Goal: Task Accomplishment & Management: Use online tool/utility

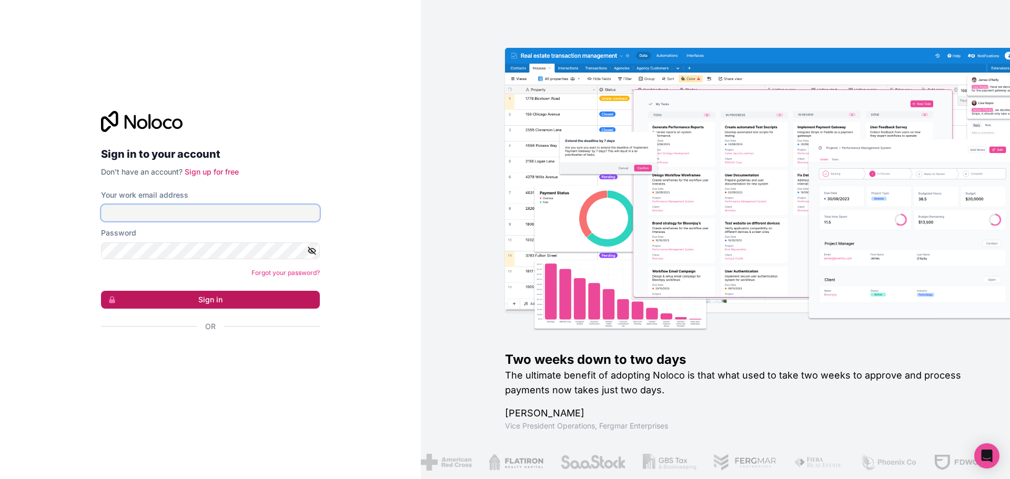
type input "**********"
click at [209, 295] on button "Sign in" at bounding box center [210, 300] width 219 height 18
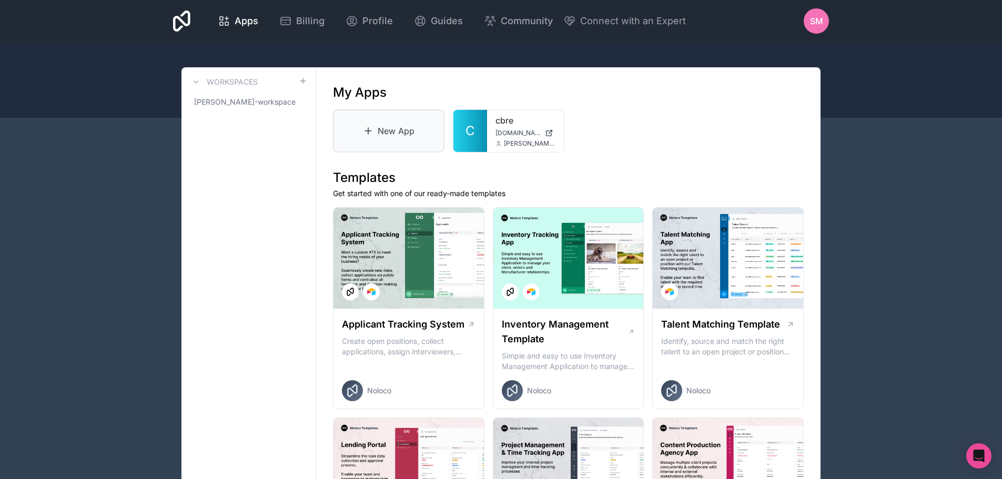
click at [395, 124] on link "New App" at bounding box center [388, 130] width 111 height 43
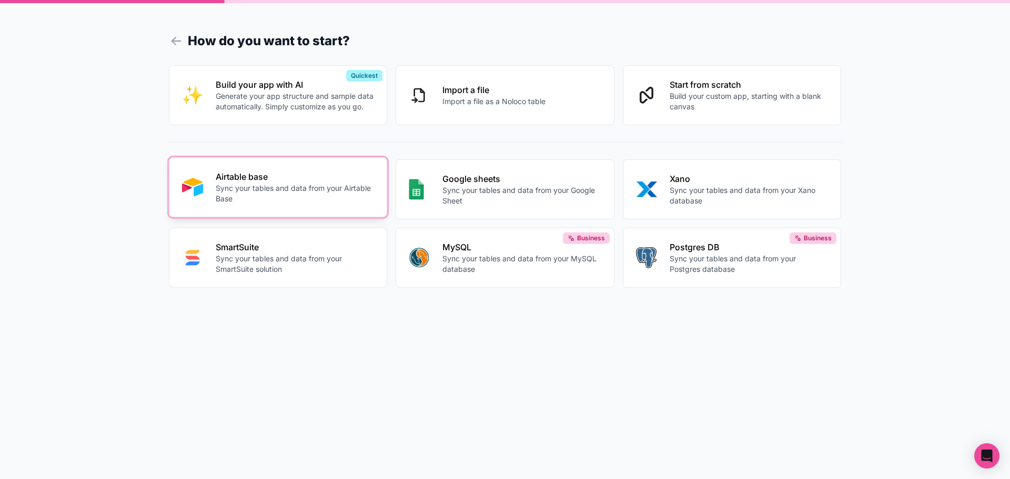
click at [306, 181] on p "Airtable base" at bounding box center [295, 176] width 159 height 13
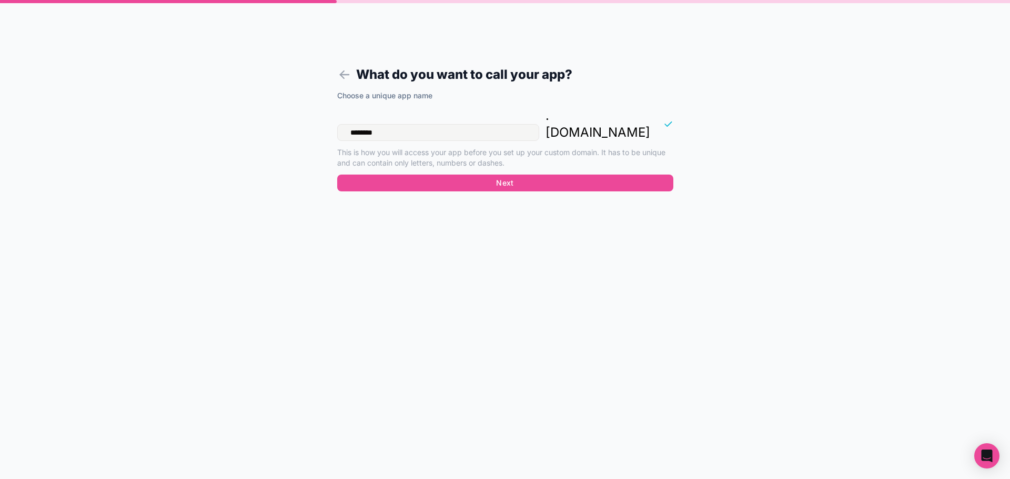
click at [394, 124] on input "********" at bounding box center [438, 132] width 202 height 17
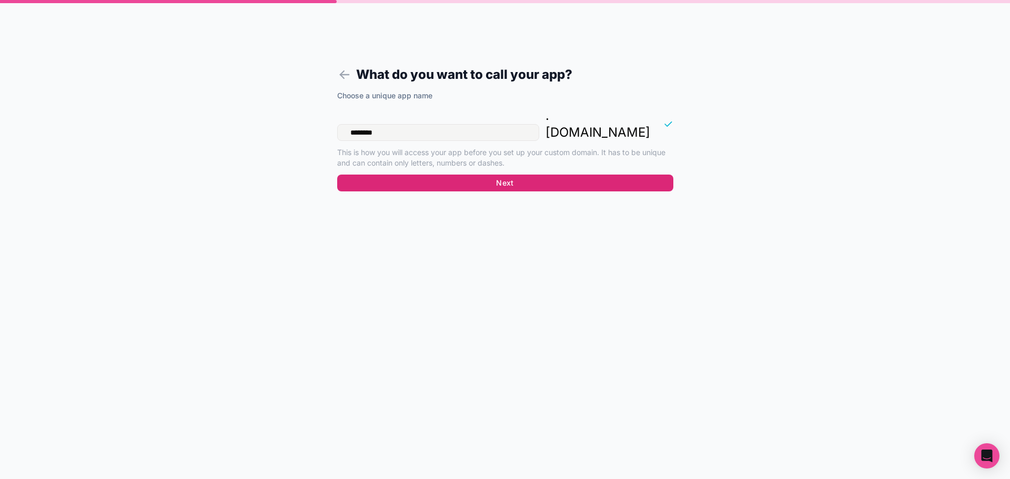
click at [542, 175] on button "Next" at bounding box center [505, 183] width 336 height 17
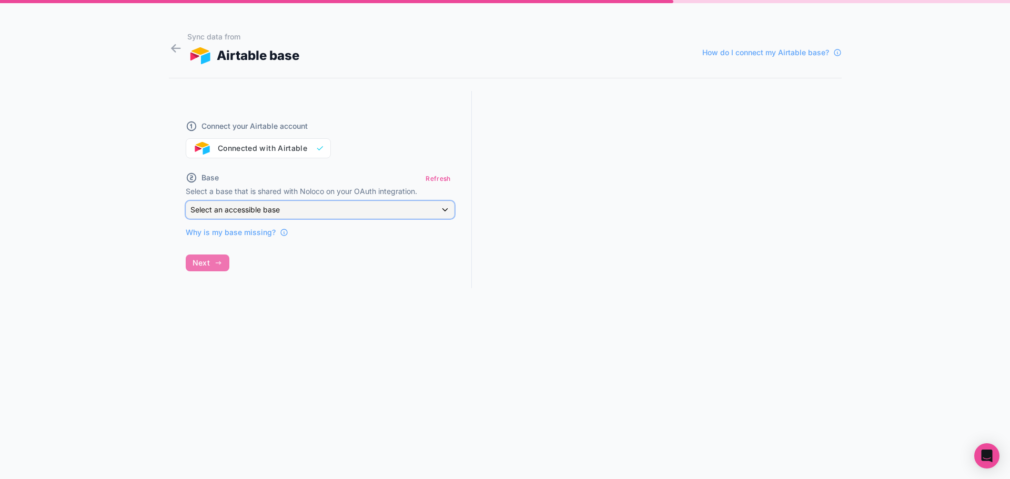
click at [371, 205] on div "Select an accessible base" at bounding box center [320, 209] width 268 height 17
click at [378, 342] on div at bounding box center [505, 239] width 1010 height 479
click at [255, 229] on span "Why is my base missing?" at bounding box center [231, 232] width 90 height 11
click at [288, 205] on div "Select an accessible base" at bounding box center [320, 209] width 268 height 17
click at [288, 205] on div at bounding box center [505, 239] width 1010 height 479
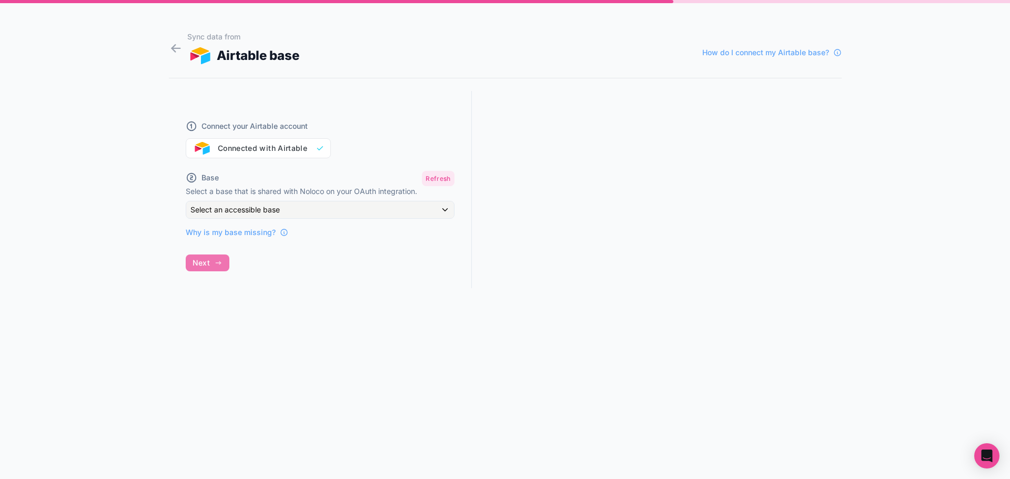
click at [447, 181] on button "Refresh" at bounding box center [438, 178] width 32 height 15
click at [347, 216] on div "Select an accessible base" at bounding box center [320, 209] width 268 height 17
click at [352, 212] on div at bounding box center [505, 239] width 1010 height 479
click at [430, 181] on button "Refresh" at bounding box center [438, 178] width 32 height 15
click at [357, 213] on div "Select an accessible base" at bounding box center [320, 210] width 268 height 17
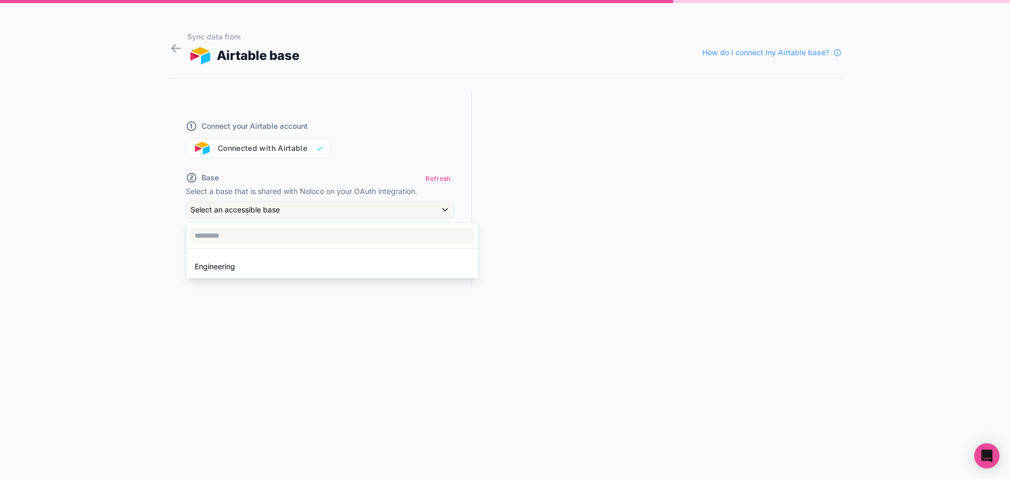
click at [402, 181] on div at bounding box center [505, 239] width 1010 height 479
click at [432, 177] on button "Refresh" at bounding box center [438, 178] width 32 height 15
click at [444, 204] on div "Select an accessible base" at bounding box center [320, 209] width 268 height 17
click at [444, 205] on div at bounding box center [505, 239] width 1010 height 479
click at [438, 179] on button "Refresh" at bounding box center [438, 178] width 32 height 15
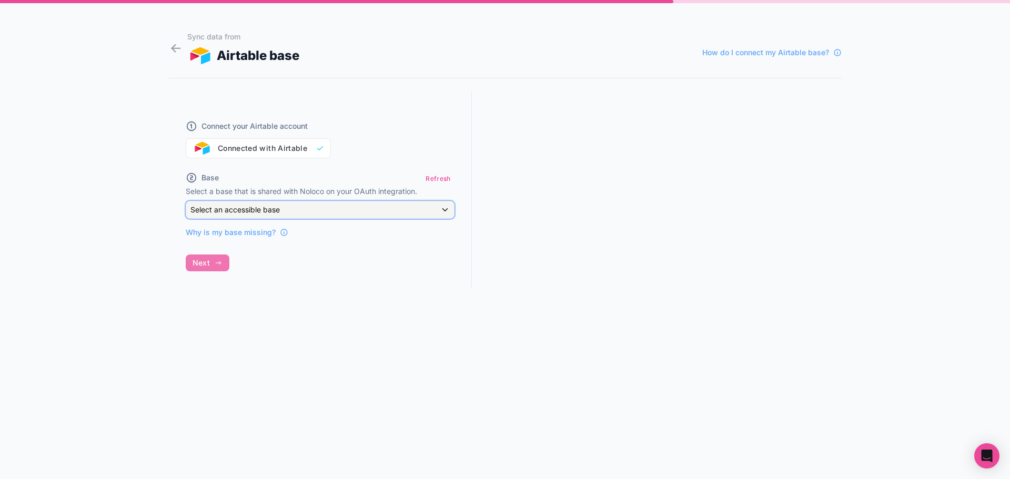
click at [441, 205] on div "Select an accessible base" at bounding box center [320, 209] width 268 height 17
click at [441, 205] on div at bounding box center [505, 239] width 1010 height 479
click at [424, 178] on button "Refresh" at bounding box center [438, 178] width 32 height 15
click at [447, 214] on div "Select an accessible base" at bounding box center [320, 209] width 268 height 17
click at [447, 214] on div at bounding box center [505, 239] width 1010 height 479
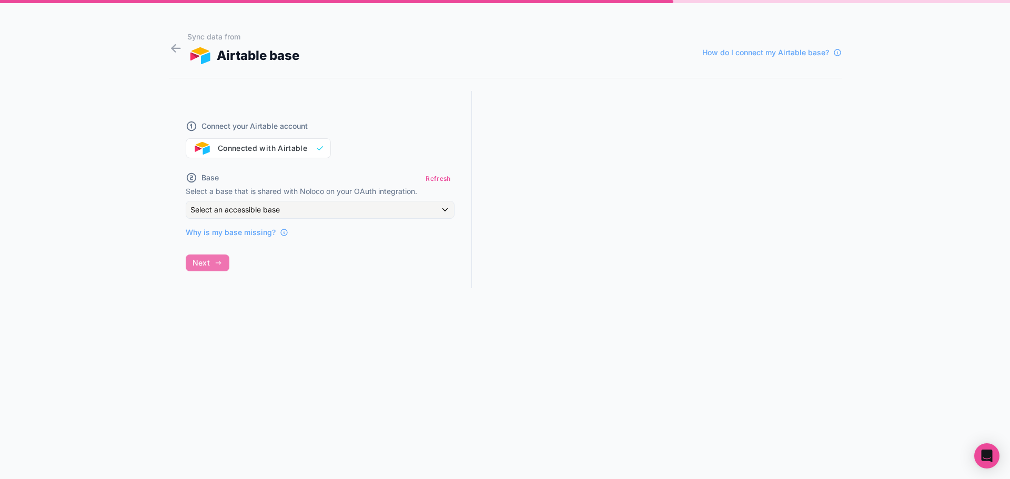
click at [246, 149] on div "Connect your Airtable account Connected with Airtable" at bounding box center [320, 133] width 269 height 50
click at [171, 46] on icon at bounding box center [176, 48] width 14 height 15
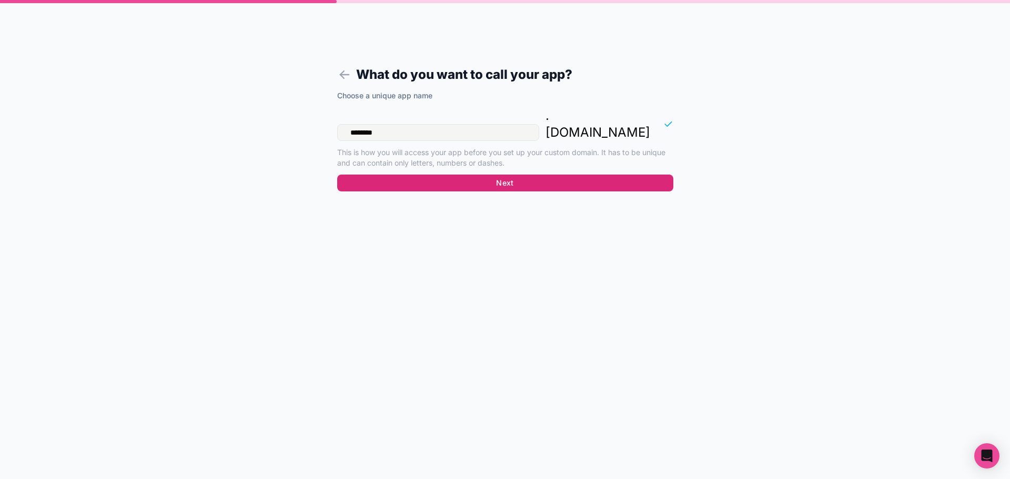
click at [529, 175] on button "Next" at bounding box center [505, 183] width 336 height 17
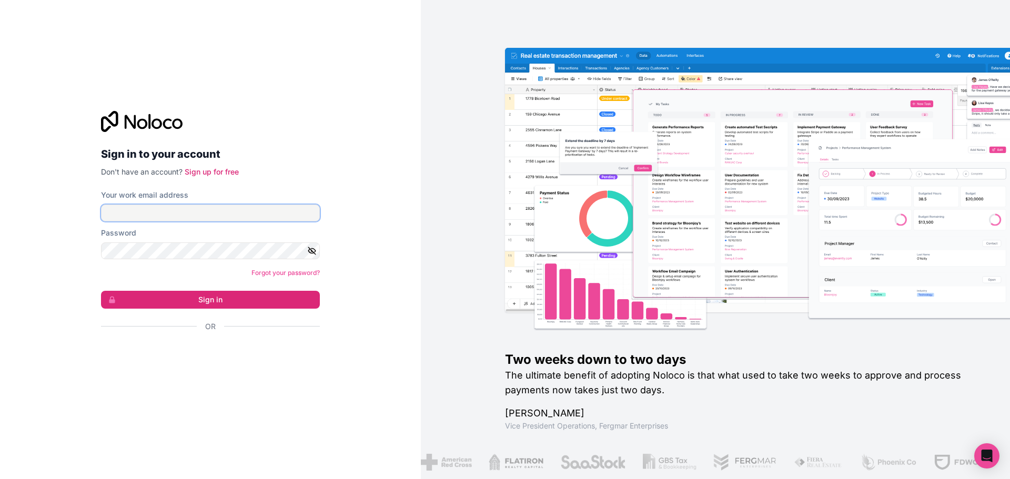
type input "**********"
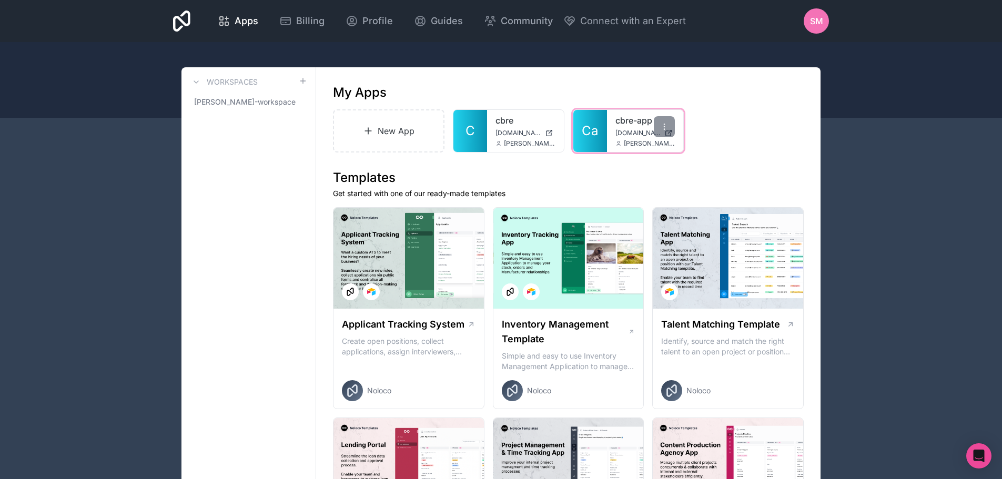
click at [621, 133] on span "cbre-app.noloco.co" at bounding box center [637, 133] width 45 height 8
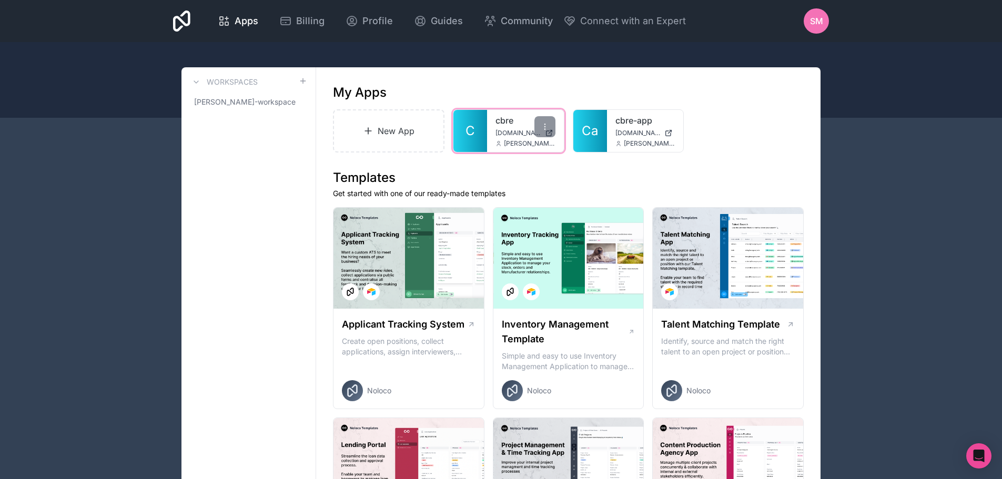
click at [516, 132] on span "[DOMAIN_NAME]" at bounding box center [517, 133] width 45 height 8
click at [546, 127] on icon at bounding box center [545, 127] width 8 height 8
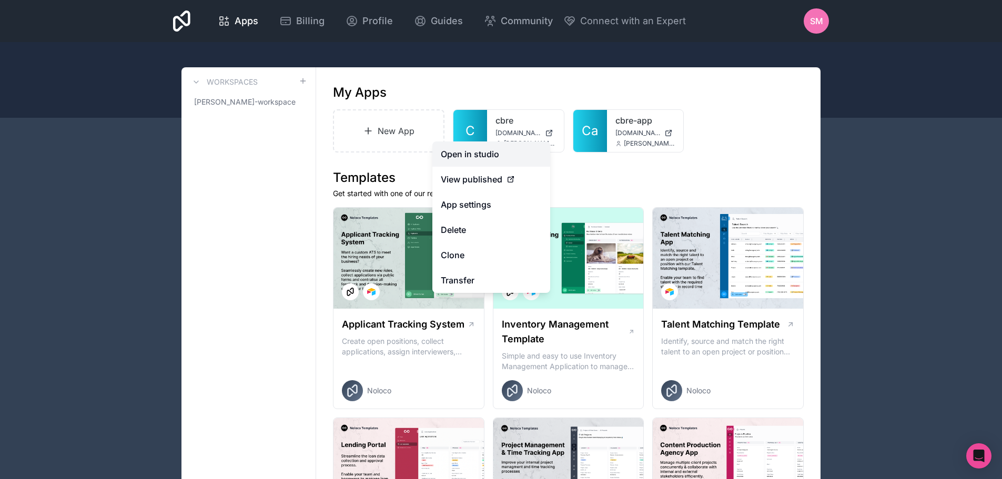
click at [488, 155] on link "Open in studio" at bounding box center [491, 153] width 118 height 25
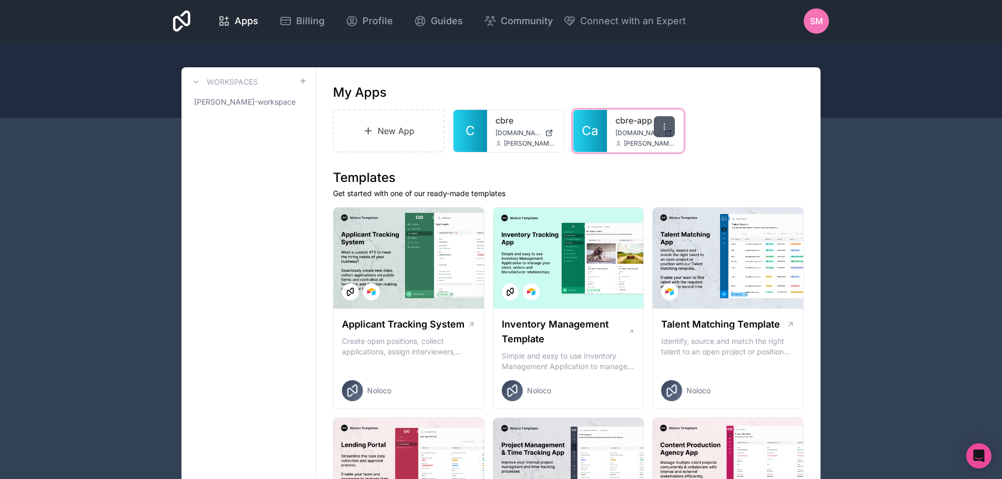
click at [666, 129] on icon at bounding box center [664, 127] width 8 height 8
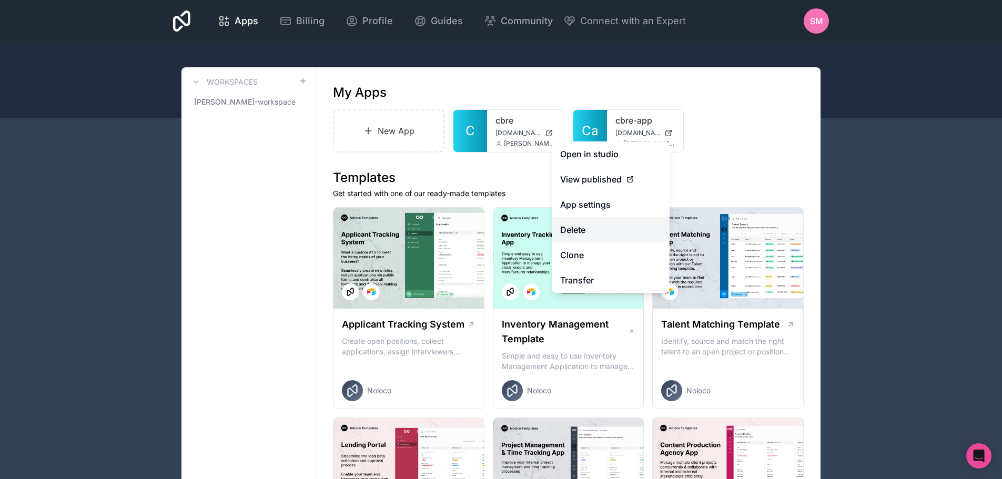
click at [589, 234] on button "Delete" at bounding box center [611, 229] width 118 height 25
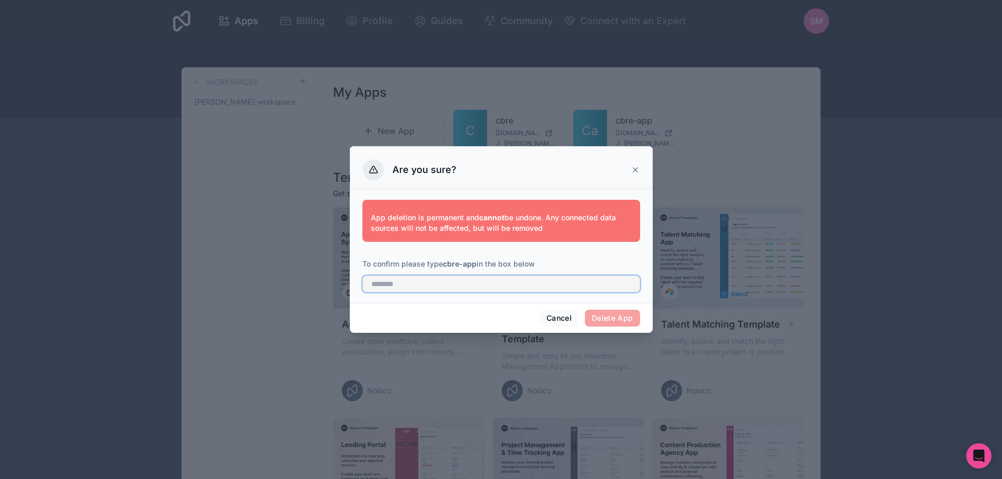
click at [486, 288] on input "text" at bounding box center [501, 284] width 278 height 17
drag, startPoint x: 412, startPoint y: 285, endPoint x: 383, endPoint y: 285, distance: 28.9
click at [383, 285] on input "text" at bounding box center [501, 284] width 278 height 17
type input "********"
click at [632, 323] on button "Delete App" at bounding box center [612, 318] width 55 height 17
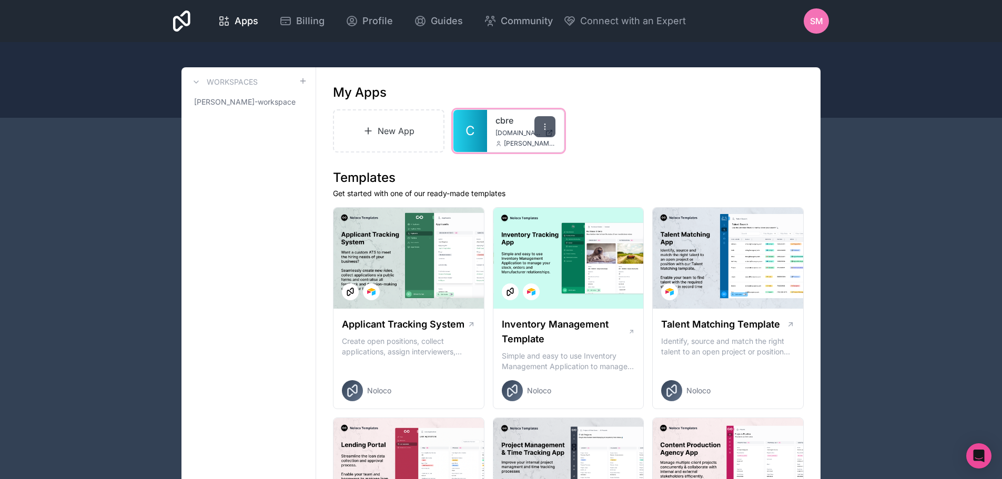
click at [553, 128] on div at bounding box center [544, 126] width 21 height 21
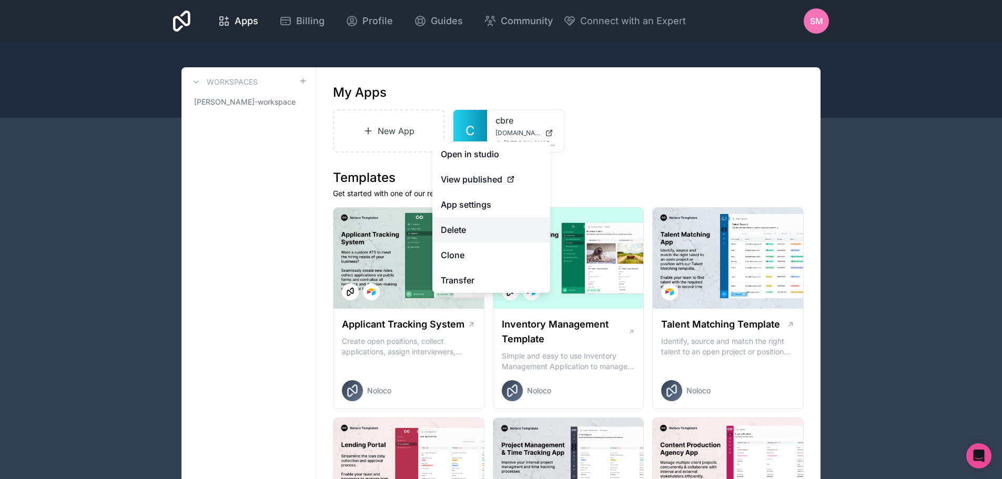
click at [472, 238] on button "Delete" at bounding box center [491, 229] width 118 height 25
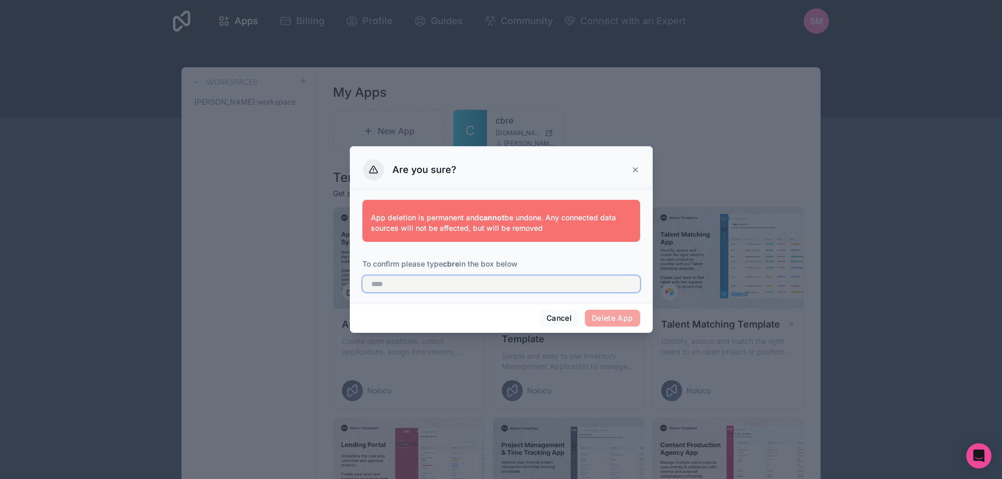
click at [421, 281] on input "text" at bounding box center [501, 284] width 278 height 17
type input "*"
type input "****"
click at [612, 311] on button "Delete App" at bounding box center [612, 318] width 55 height 17
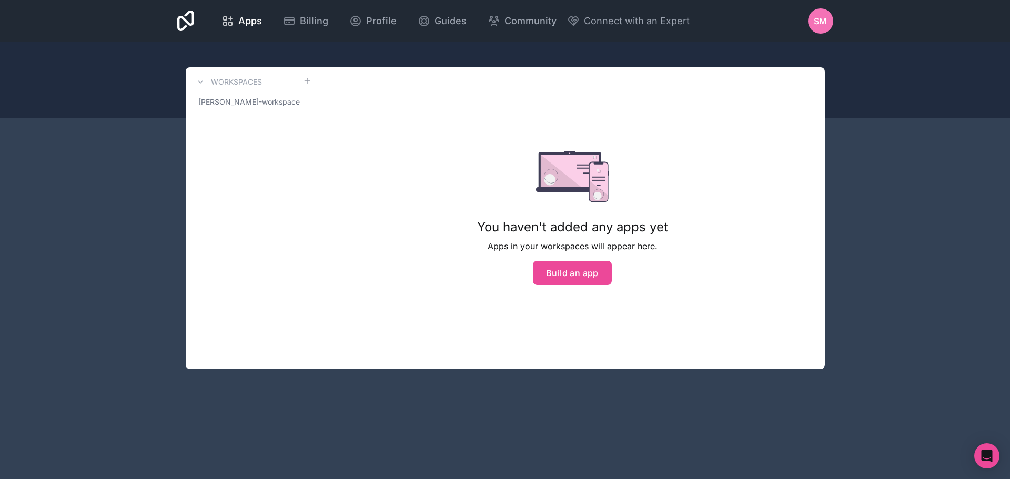
click at [547, 124] on div "You haven't added any apps yet Apps in your workspaces will appear here. Build …" at bounding box center [572, 218] width 225 height 268
click at [581, 272] on button "Build an app" at bounding box center [572, 273] width 79 height 24
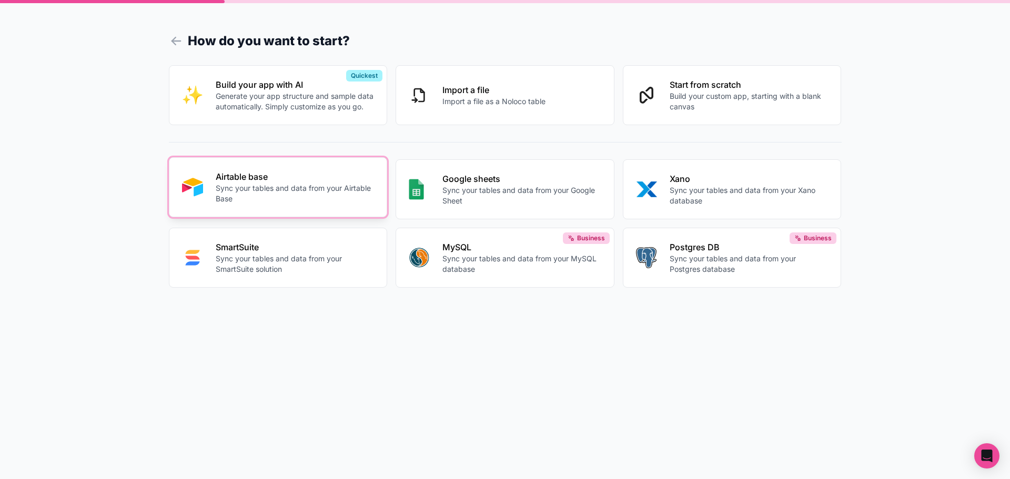
click at [237, 180] on p "Airtable base" at bounding box center [295, 176] width 159 height 13
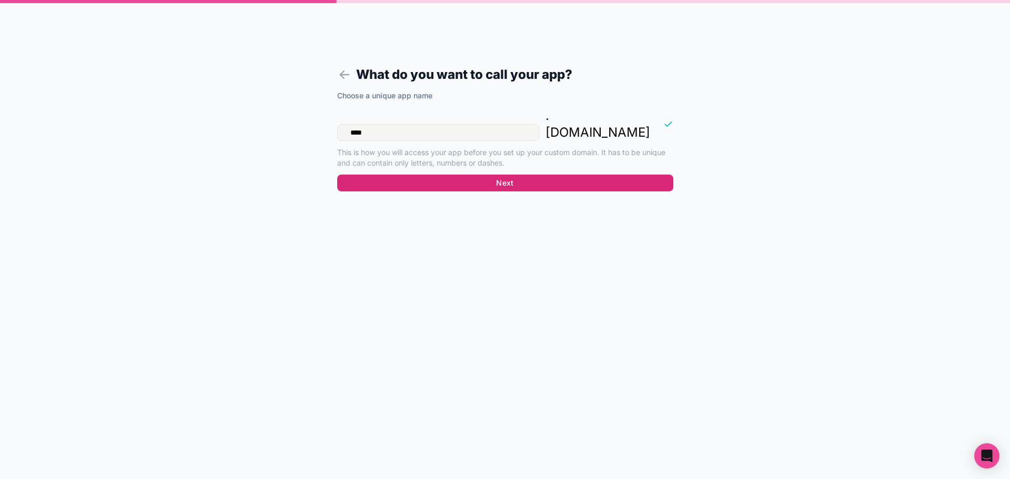
click at [484, 175] on button "Next" at bounding box center [505, 183] width 336 height 17
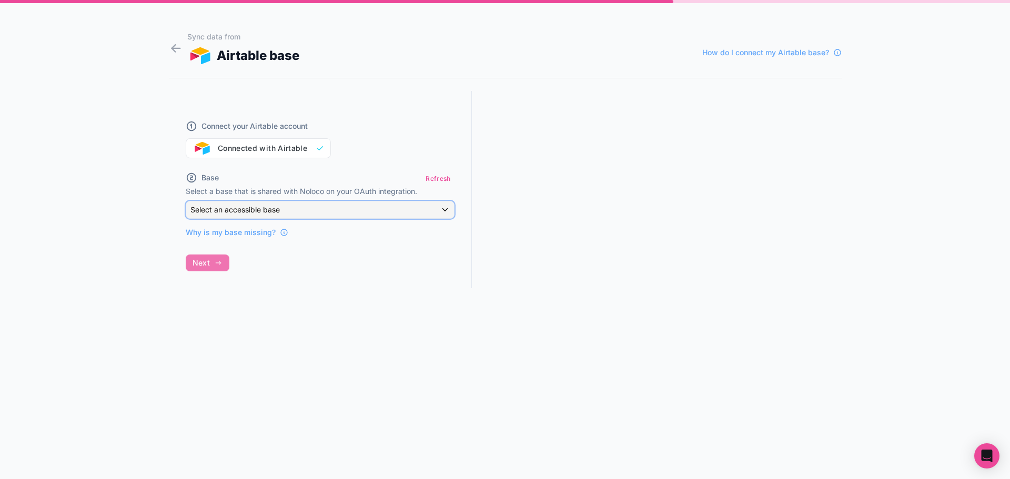
click at [444, 210] on div "Select an accessible base" at bounding box center [320, 209] width 268 height 17
click at [444, 210] on div at bounding box center [505, 239] width 1010 height 479
click at [445, 184] on button "Refresh" at bounding box center [438, 178] width 32 height 15
click at [445, 203] on div "Select an accessible base" at bounding box center [320, 209] width 268 height 17
click at [446, 182] on div at bounding box center [505, 239] width 1010 height 479
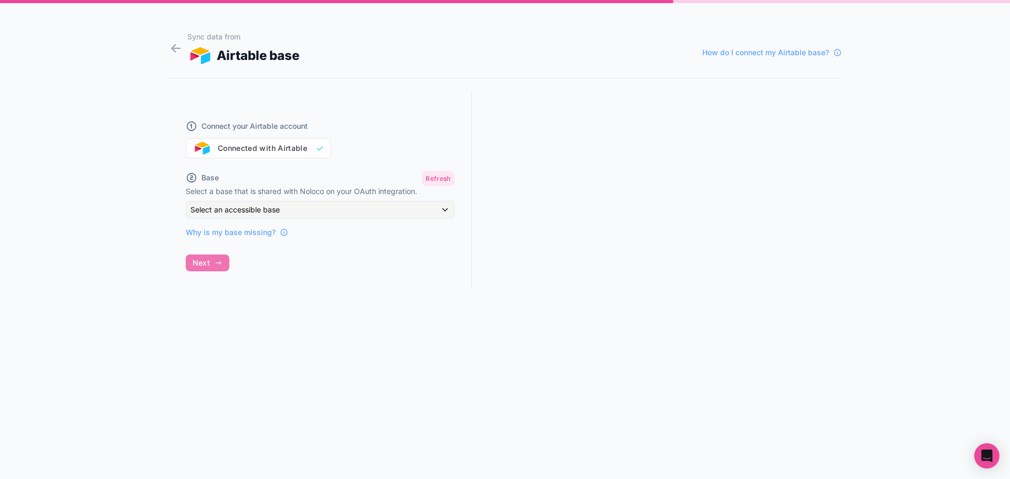
click at [446, 180] on button "Refresh" at bounding box center [438, 178] width 32 height 15
click at [446, 208] on div "Select an accessible base" at bounding box center [320, 209] width 268 height 17
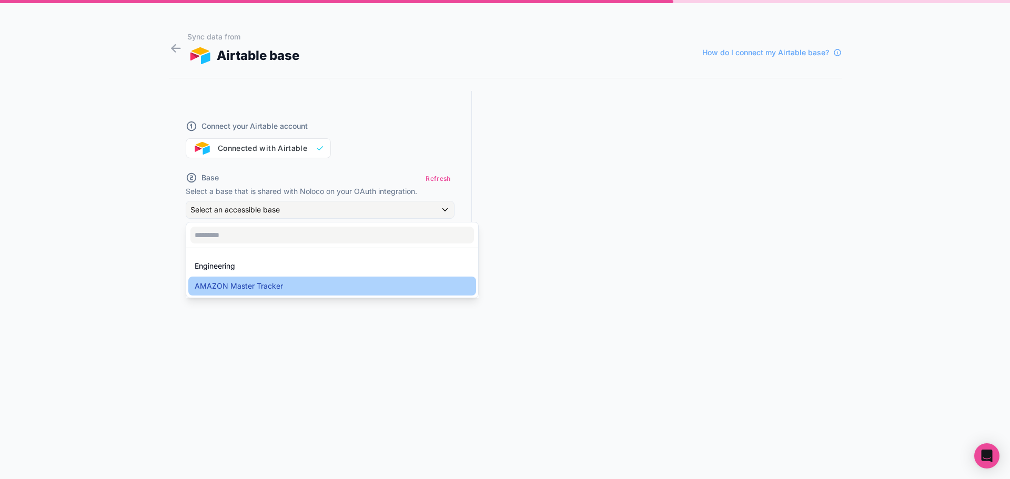
click at [291, 289] on div "AMAZON Master Tracker" at bounding box center [332, 286] width 275 height 13
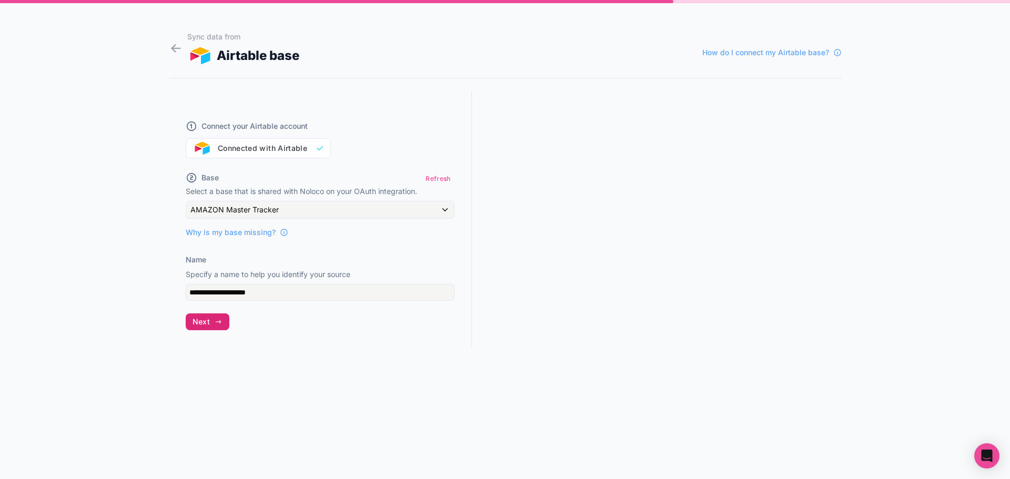
click at [216, 322] on icon "button" at bounding box center [218, 322] width 8 height 8
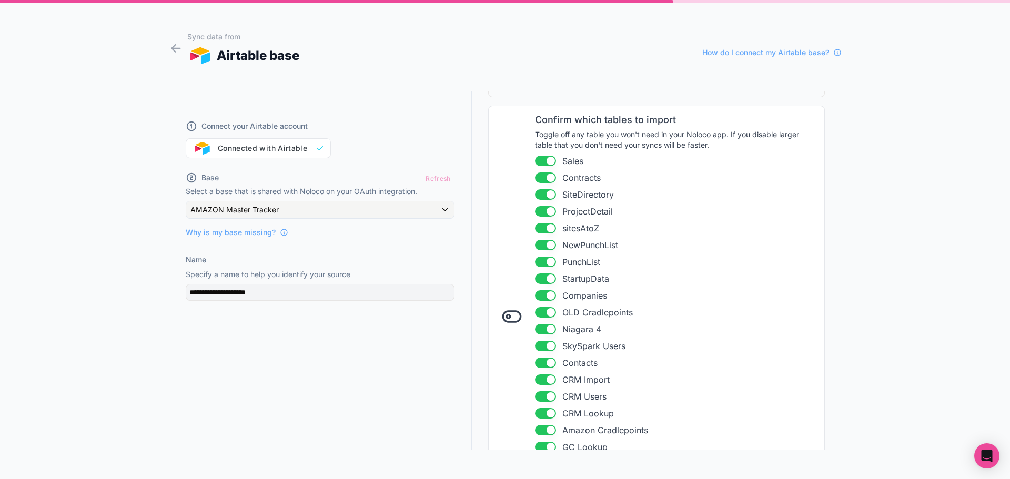
scroll to position [144, 0]
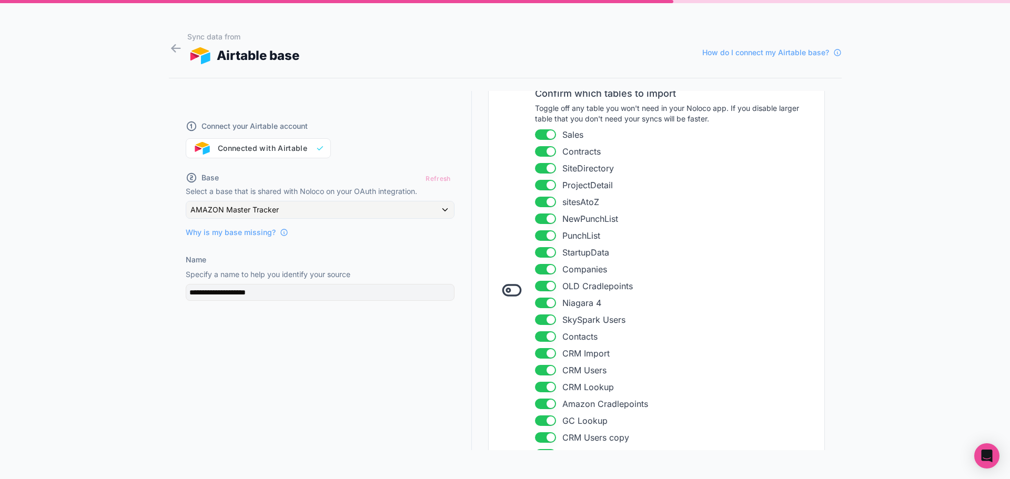
click at [535, 134] on button "Use setting" at bounding box center [545, 134] width 21 height 11
click at [547, 151] on button "Use setting" at bounding box center [545, 151] width 21 height 11
click at [543, 162] on li "Use setting SiteDirectory" at bounding box center [676, 168] width 283 height 13
click at [541, 174] on li "Use setting SiteDirectory" at bounding box center [676, 168] width 283 height 13
click at [541, 167] on button "Use setting" at bounding box center [545, 168] width 21 height 11
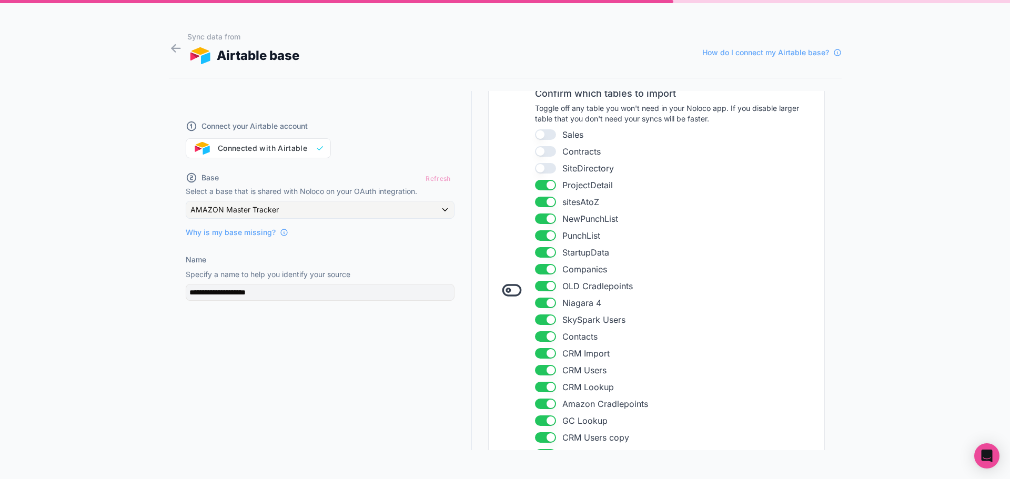
click at [538, 137] on button "Use setting" at bounding box center [545, 134] width 21 height 11
click at [541, 153] on button "Use setting" at bounding box center [545, 151] width 21 height 11
click at [541, 166] on button "Use setting" at bounding box center [545, 168] width 21 height 11
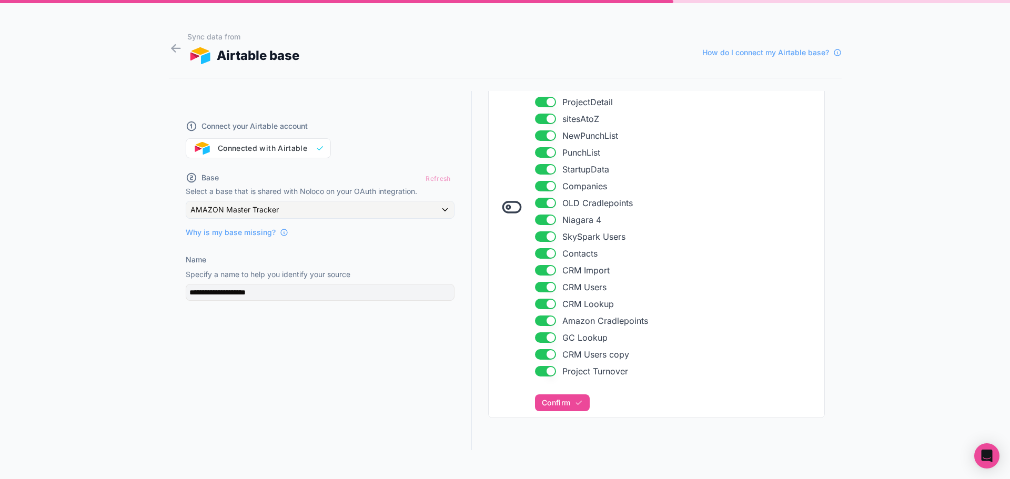
scroll to position [229, 0]
click at [554, 399] on span "Confirm" at bounding box center [556, 401] width 28 height 9
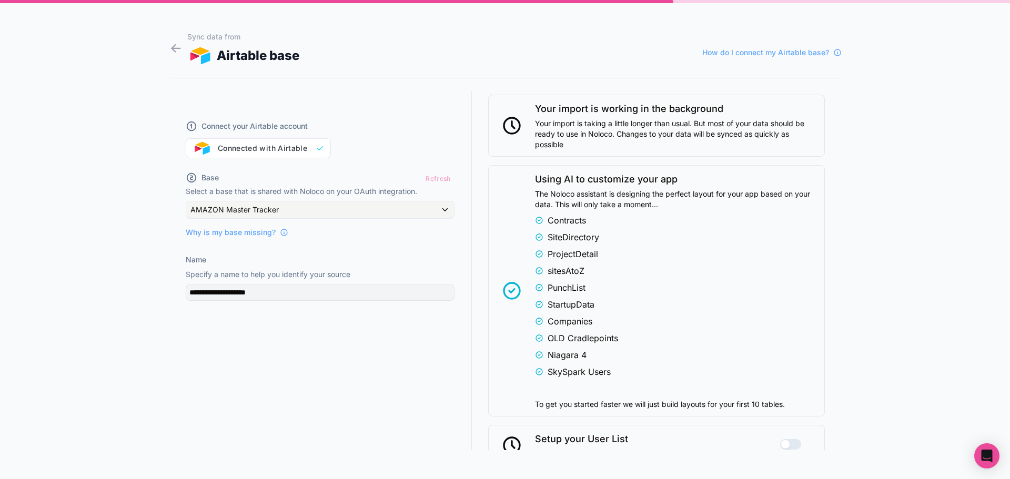
scroll to position [691, 0]
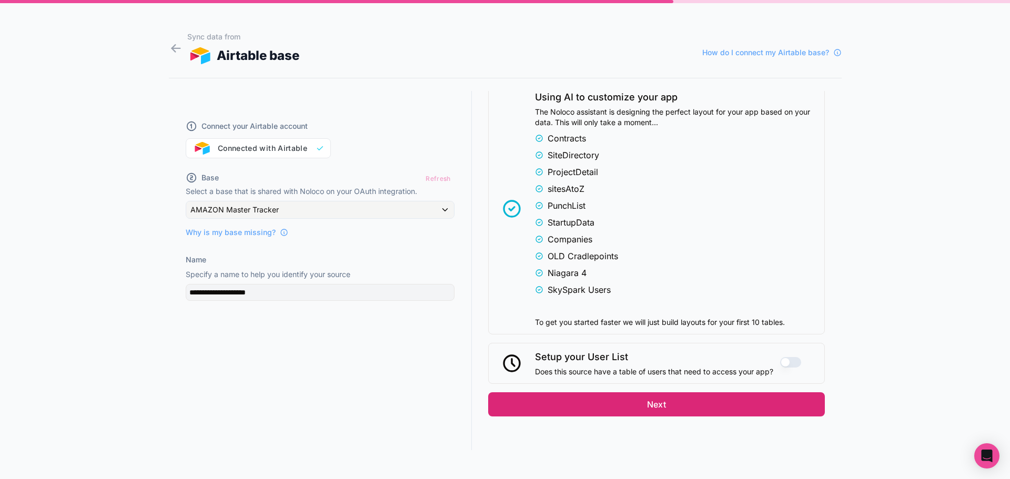
click at [671, 400] on button "Next" at bounding box center [656, 404] width 337 height 24
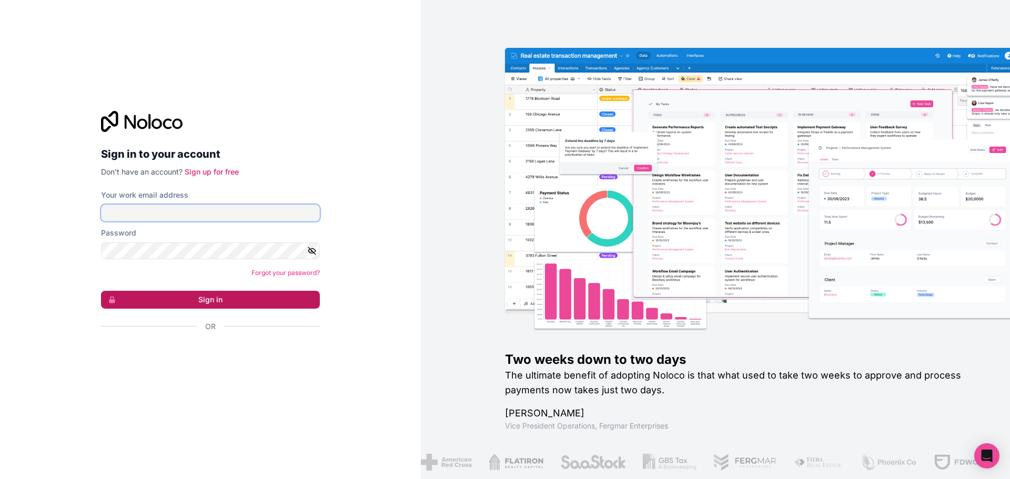
type input "**********"
click at [252, 301] on button "Sign in" at bounding box center [210, 300] width 219 height 18
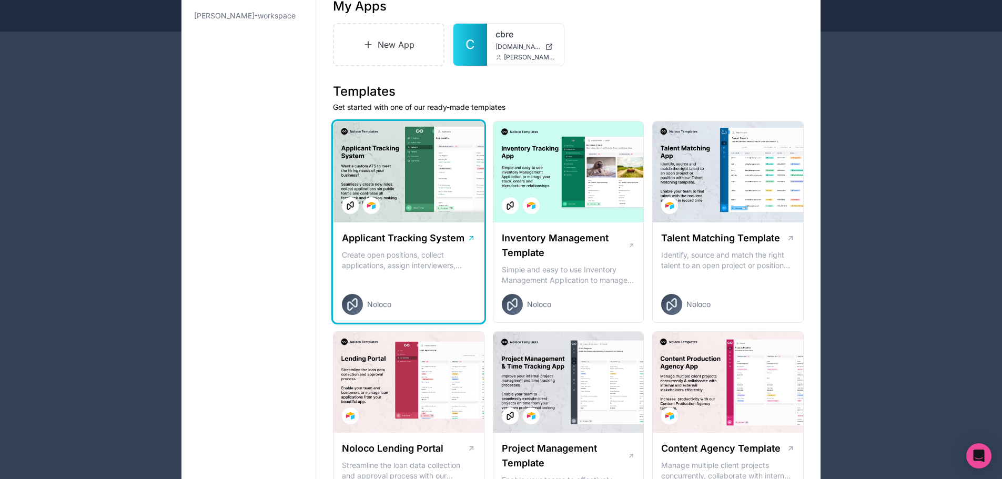
scroll to position [53, 0]
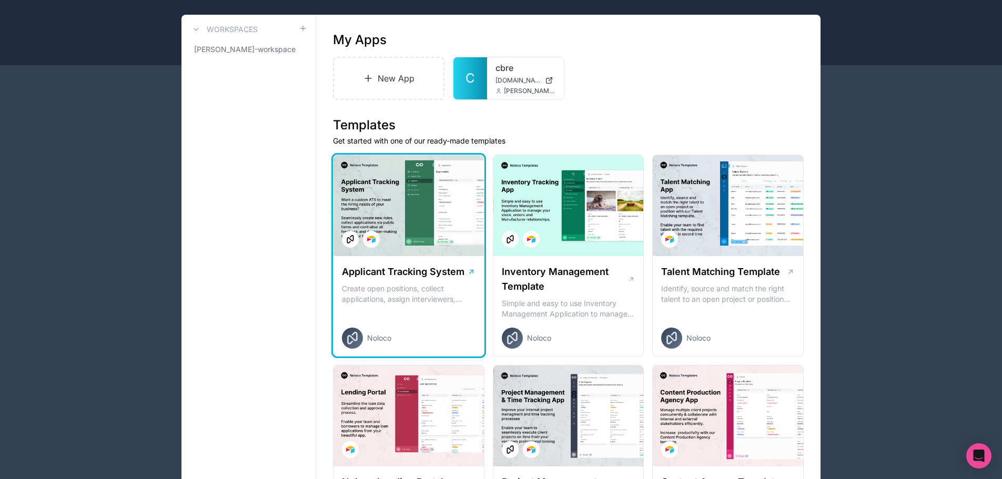
click at [435, 227] on div at bounding box center [408, 205] width 150 height 101
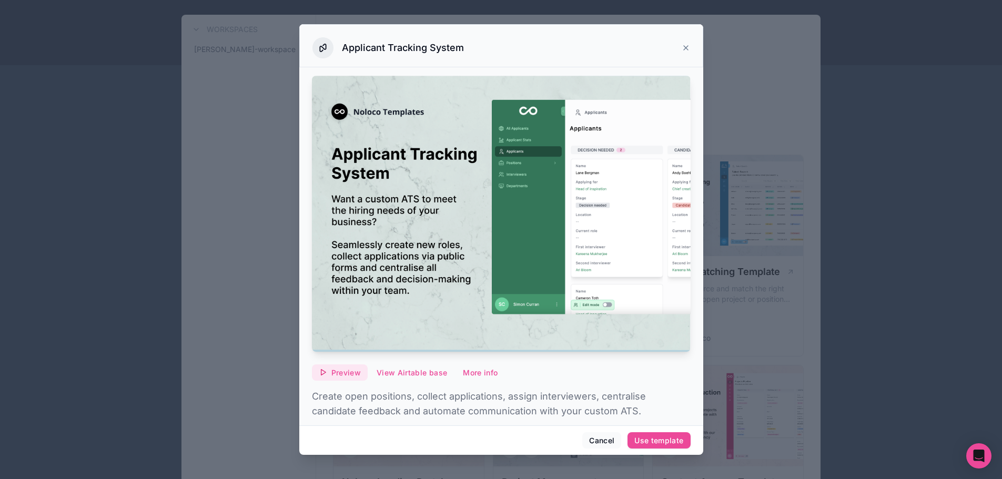
click at [357, 369] on span "Preview" at bounding box center [345, 372] width 29 height 9
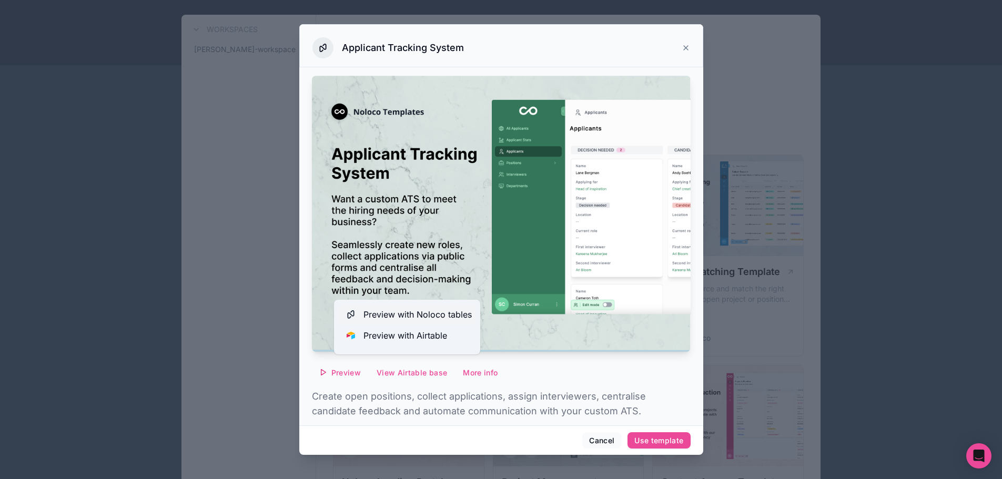
click at [427, 317] on span "Preview with Noloco tables" at bounding box center [417, 314] width 108 height 13
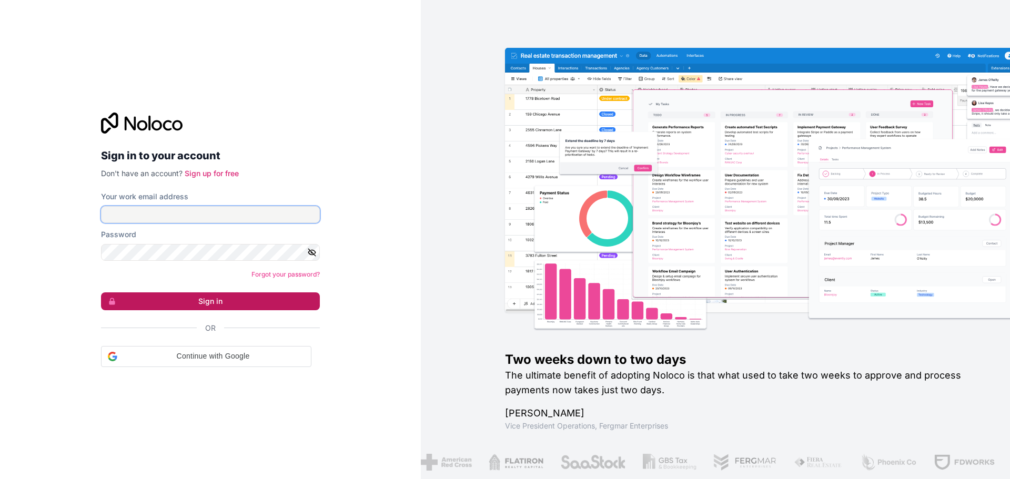
type input "**********"
click at [240, 299] on button "Sign in" at bounding box center [210, 301] width 219 height 18
